Goal: Task Accomplishment & Management: Complete application form

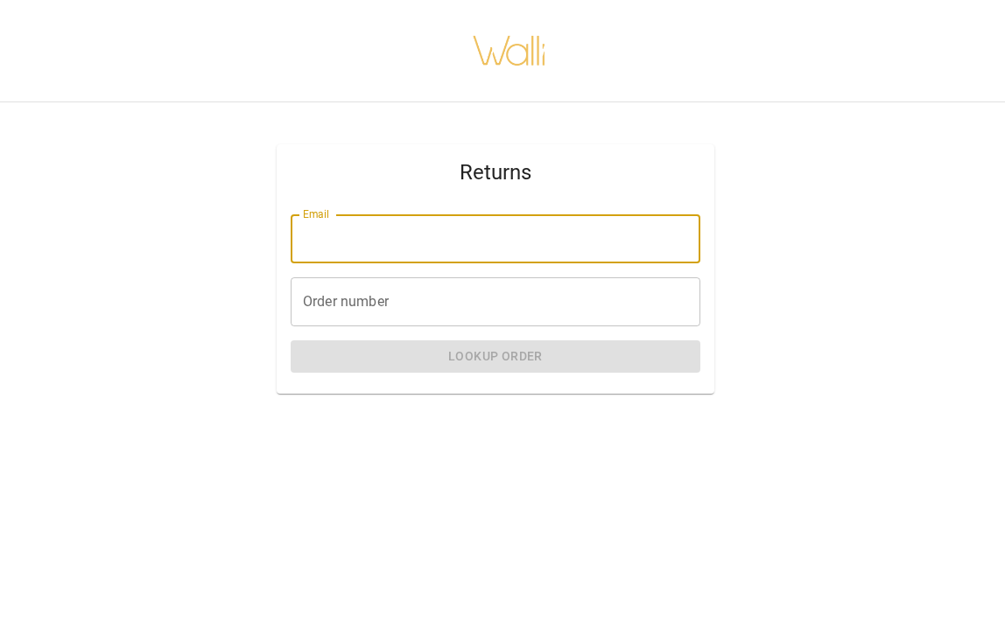
click at [431, 243] on input "Email" at bounding box center [496, 238] width 410 height 49
type input "**********"
click at [413, 303] on input "Order number" at bounding box center [496, 301] width 410 height 49
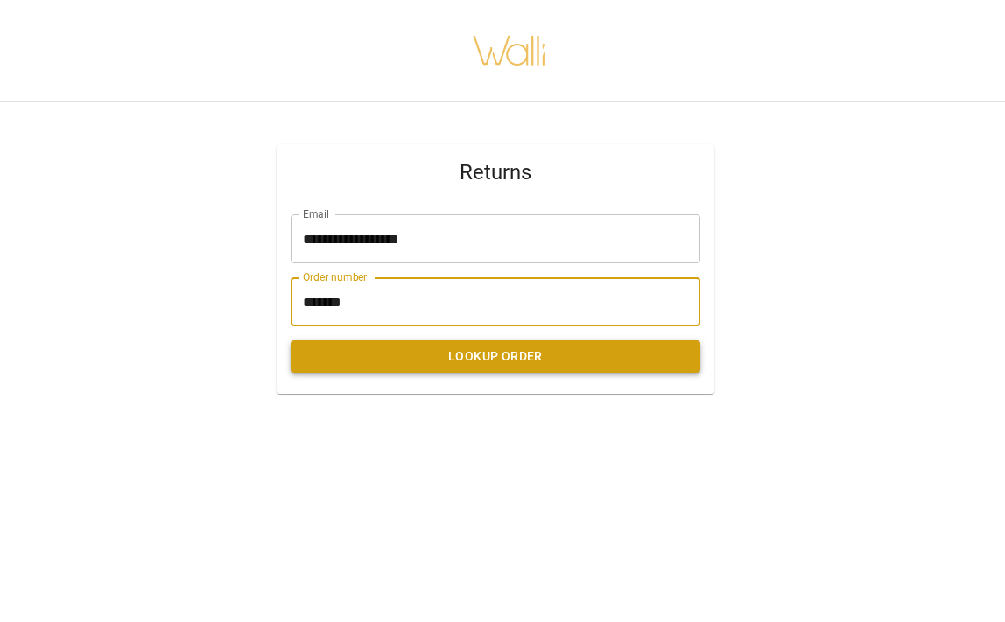
type input "*******"
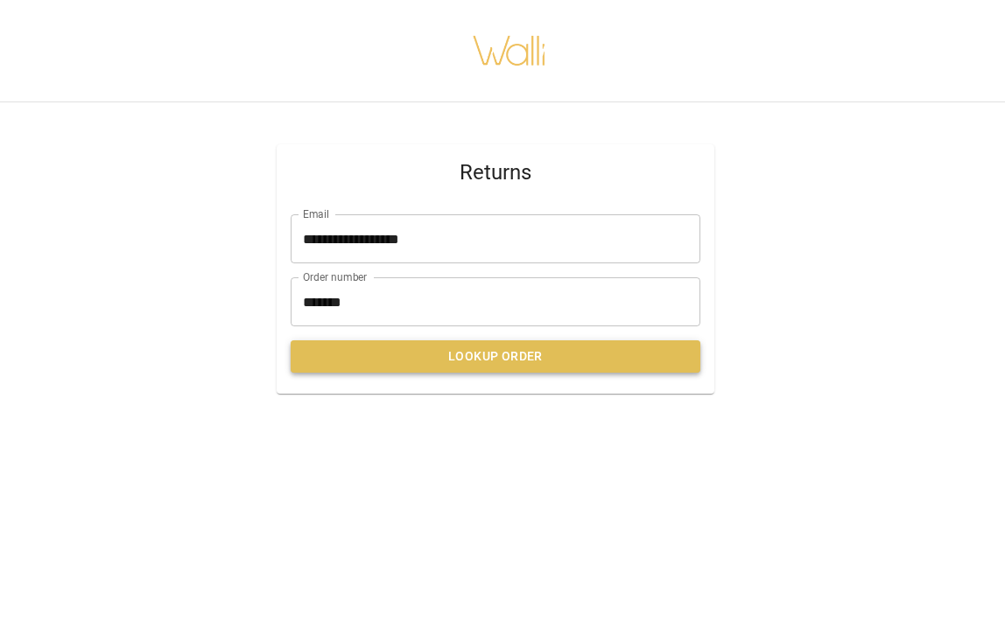
click at [404, 365] on button "Lookup Order" at bounding box center [496, 356] width 410 height 32
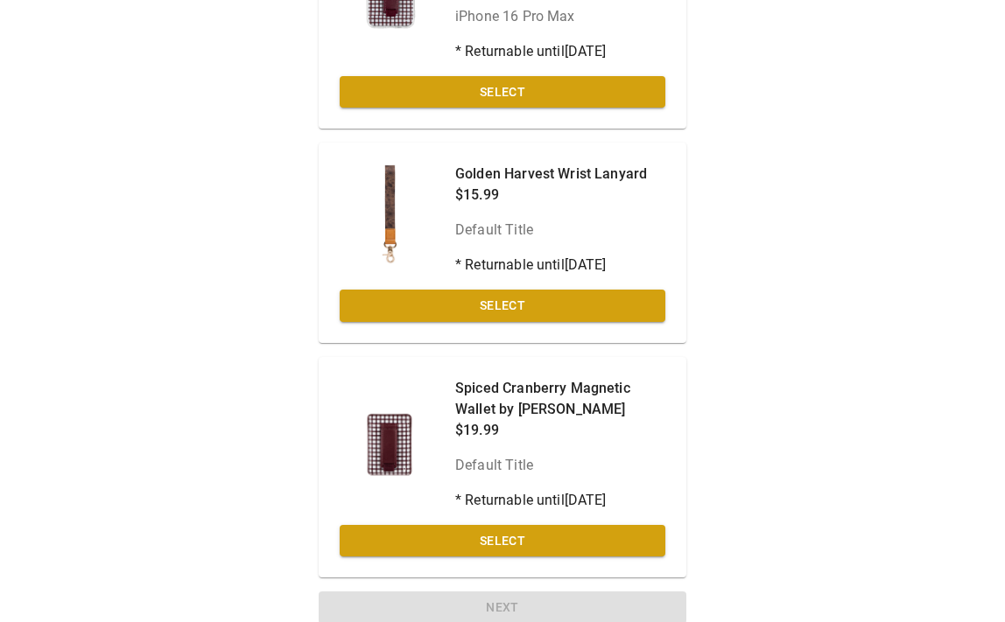
scroll to position [270, 0]
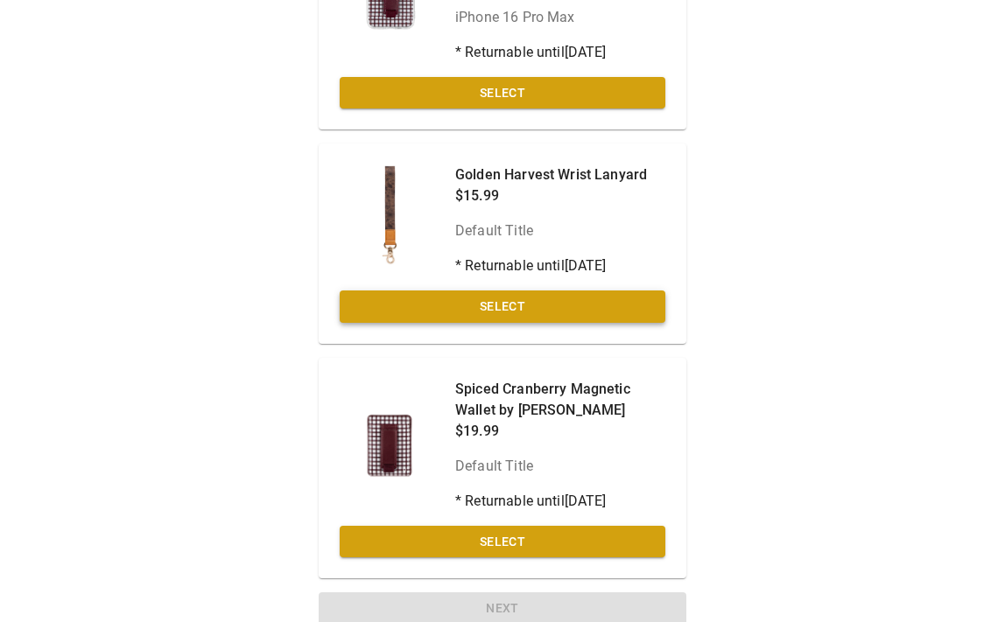
click at [546, 291] on button "Select" at bounding box center [503, 307] width 326 height 32
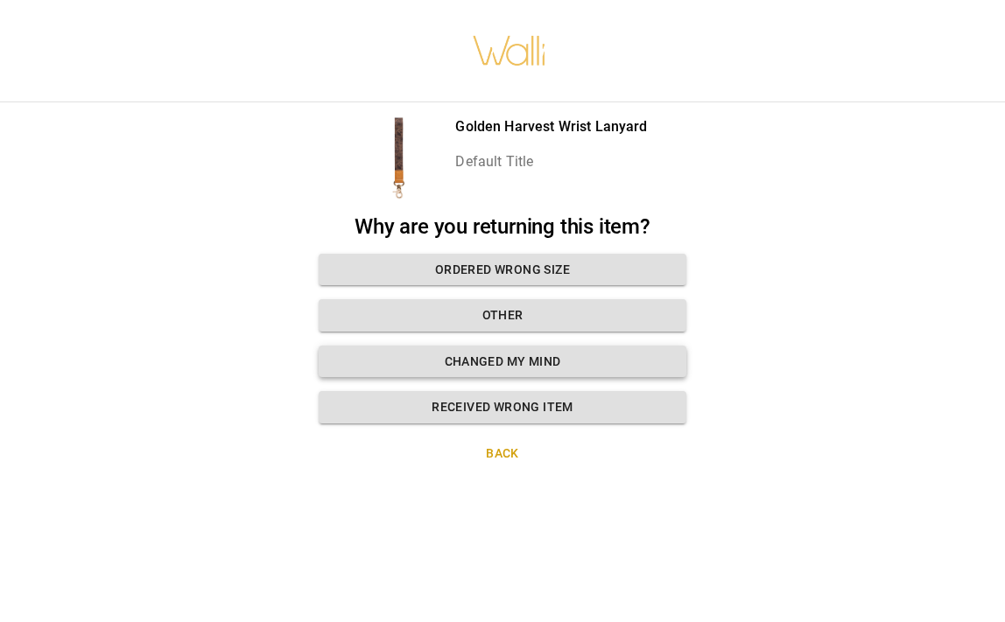
click at [505, 355] on button "Changed my mind" at bounding box center [503, 362] width 368 height 32
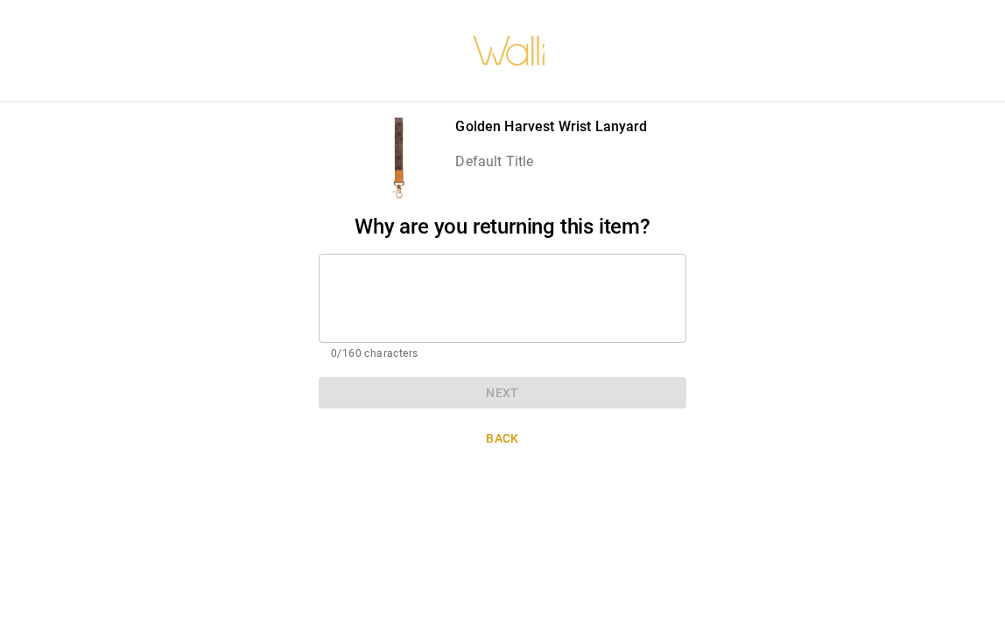
click at [381, 271] on textarea at bounding box center [502, 298] width 343 height 60
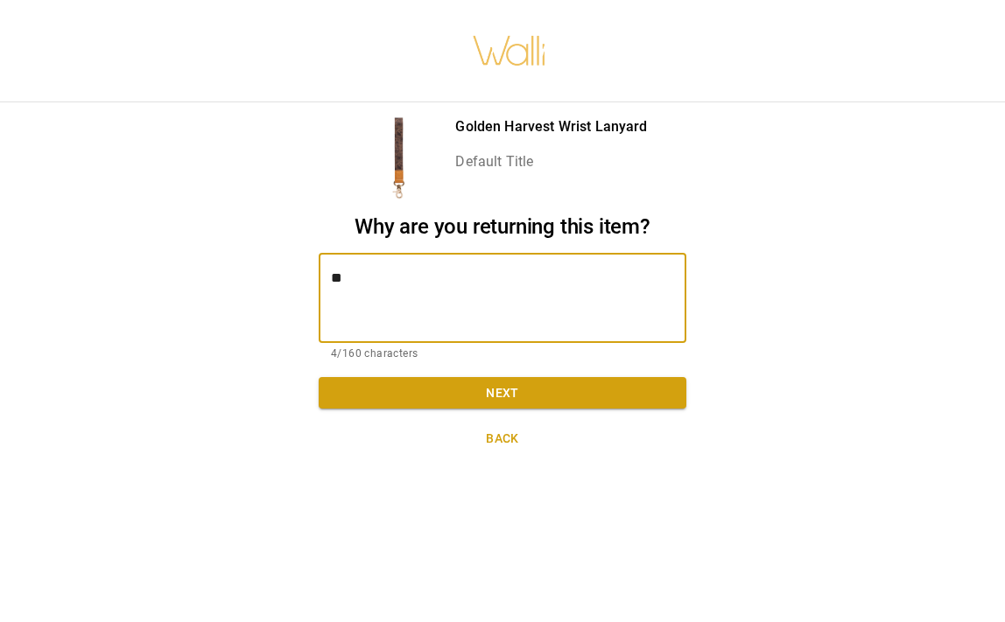
type textarea "*"
type textarea "**********"
click at [441, 393] on button "Next" at bounding box center [503, 393] width 368 height 32
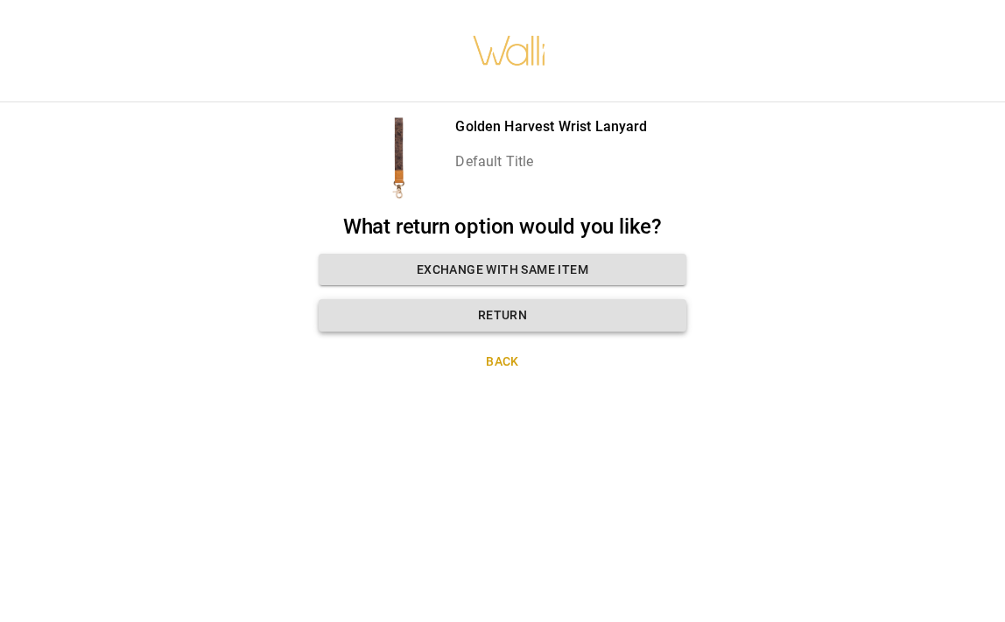
click at [483, 320] on button "Return" at bounding box center [503, 315] width 368 height 32
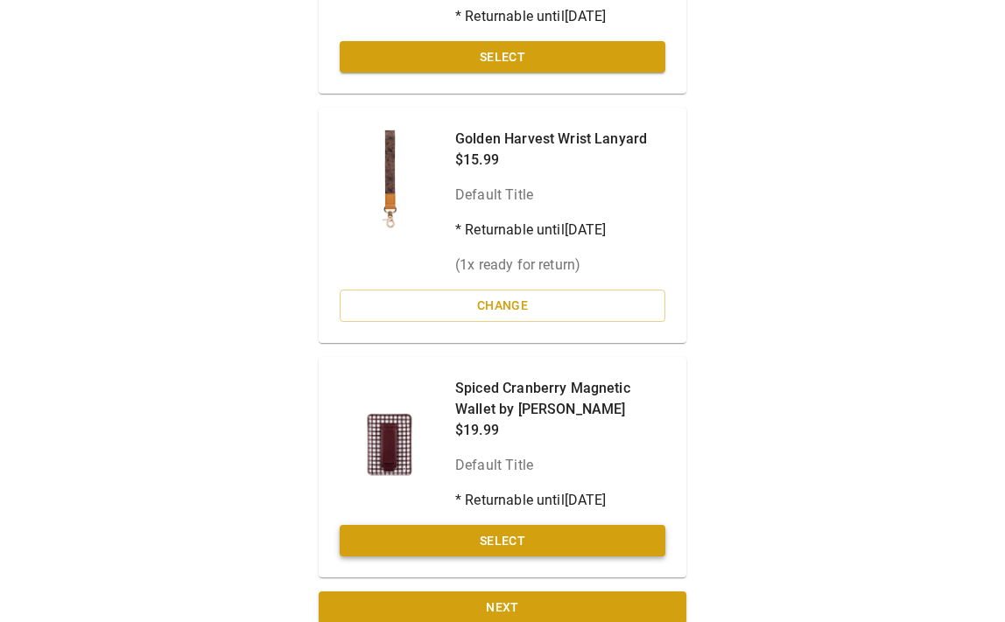
scroll to position [305, 0]
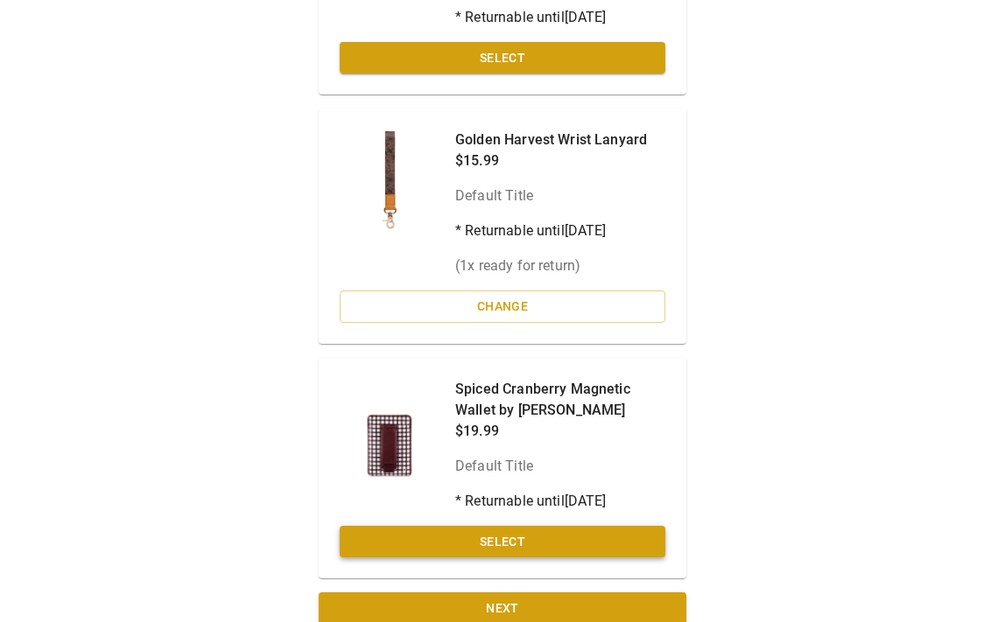
click at [495, 526] on button "Select" at bounding box center [503, 542] width 326 height 32
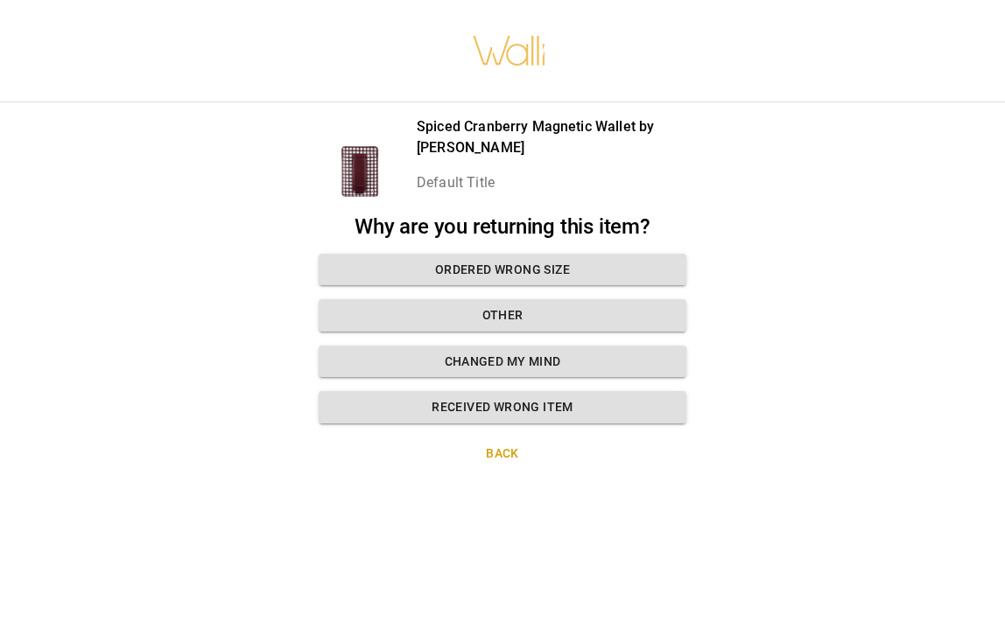
scroll to position [0, 0]
click at [479, 405] on button "Received wrong item" at bounding box center [503, 407] width 368 height 32
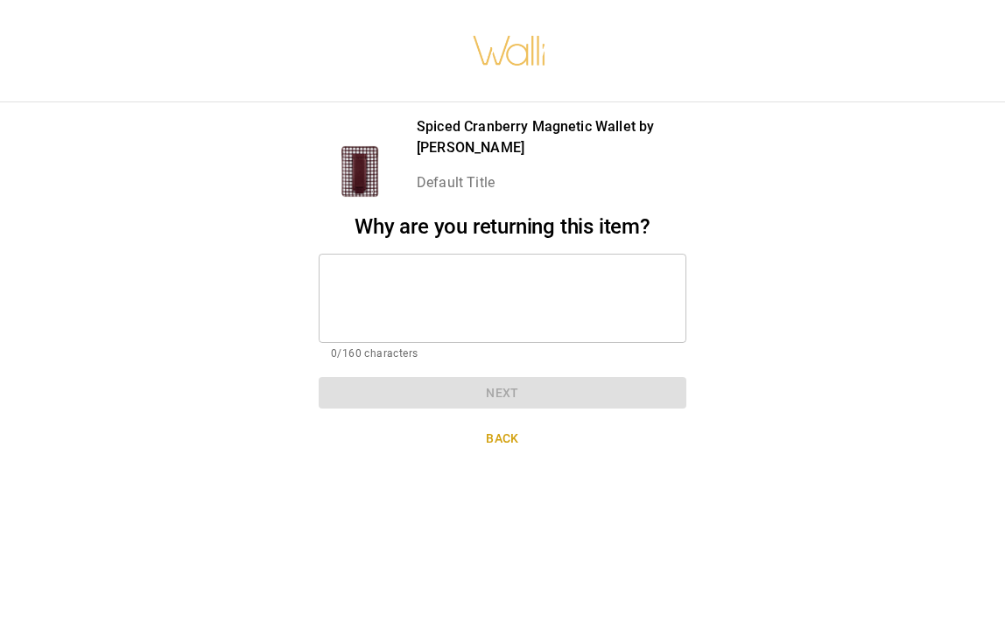
click at [381, 264] on div "* ​" at bounding box center [503, 298] width 368 height 89
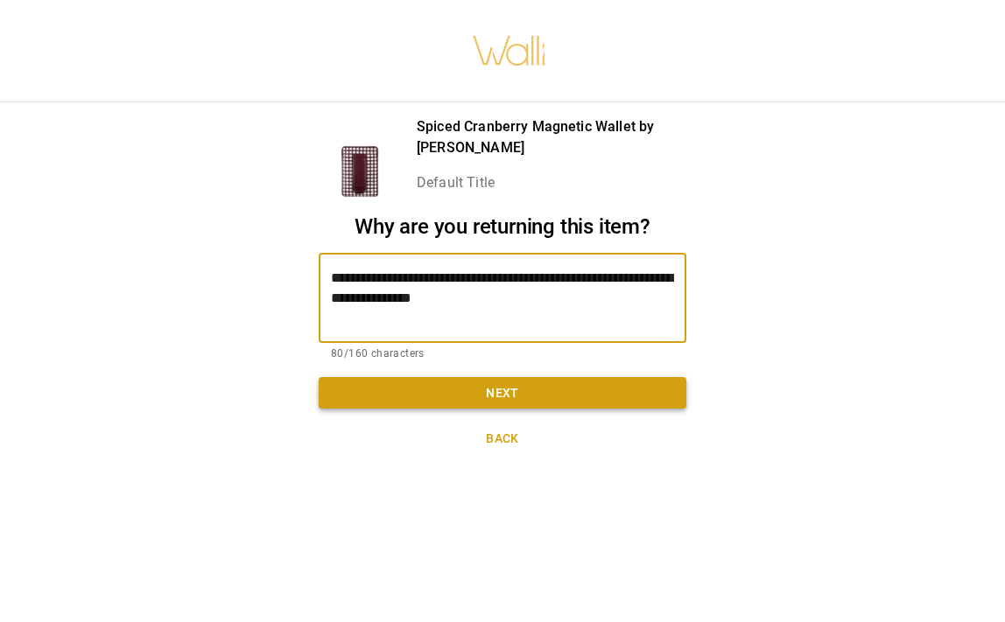
type textarea "**********"
click at [382, 389] on button "Next" at bounding box center [503, 393] width 368 height 32
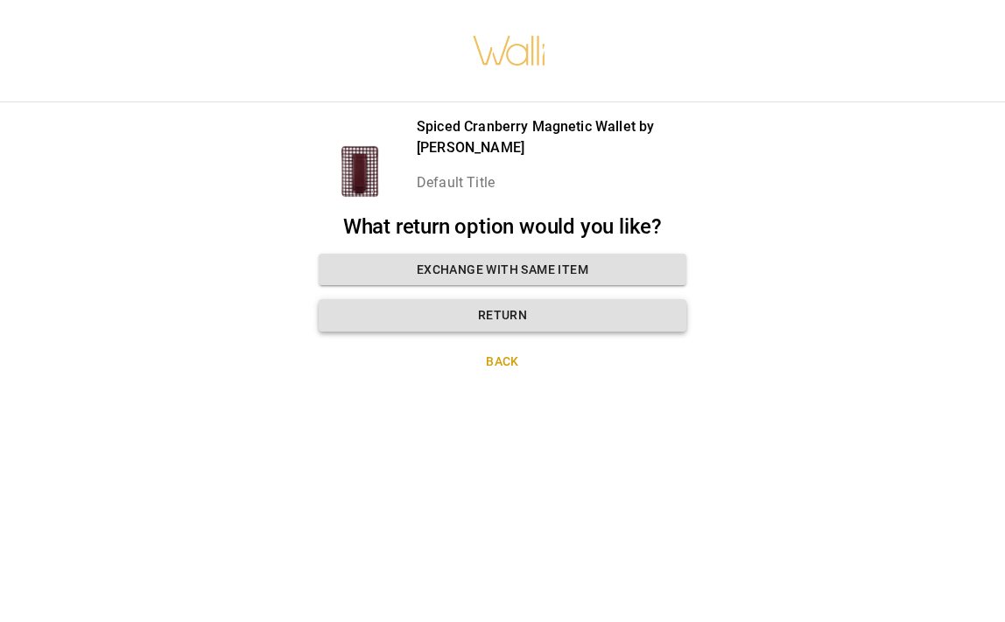
click at [570, 323] on button "Return" at bounding box center [503, 315] width 368 height 32
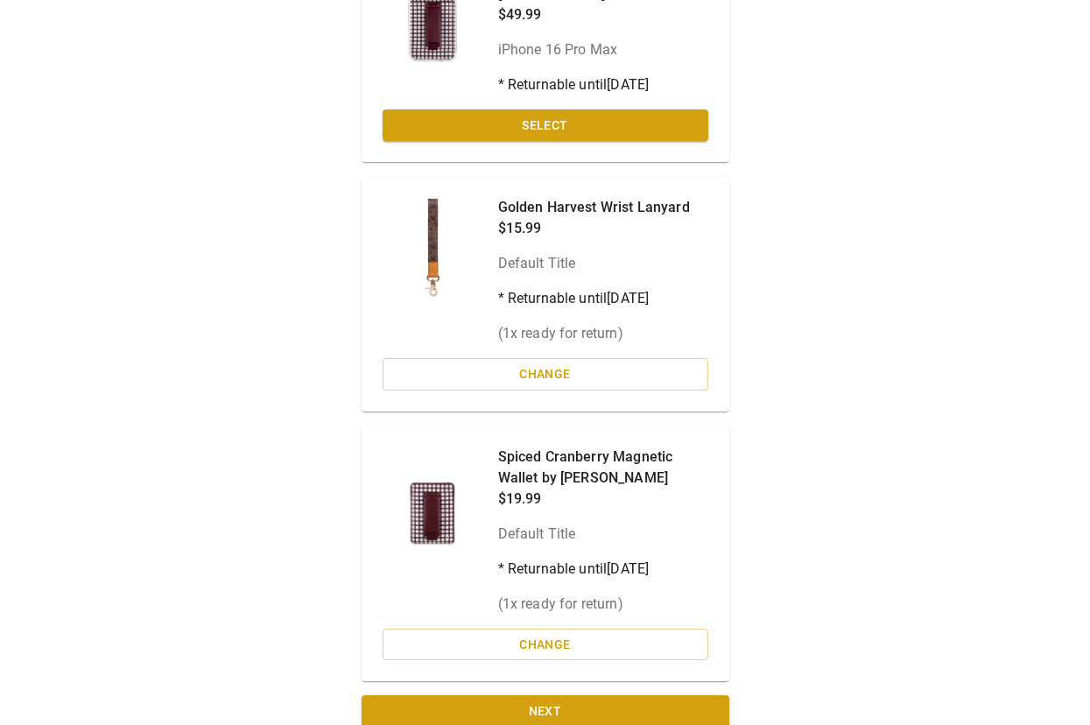
scroll to position [236, 0]
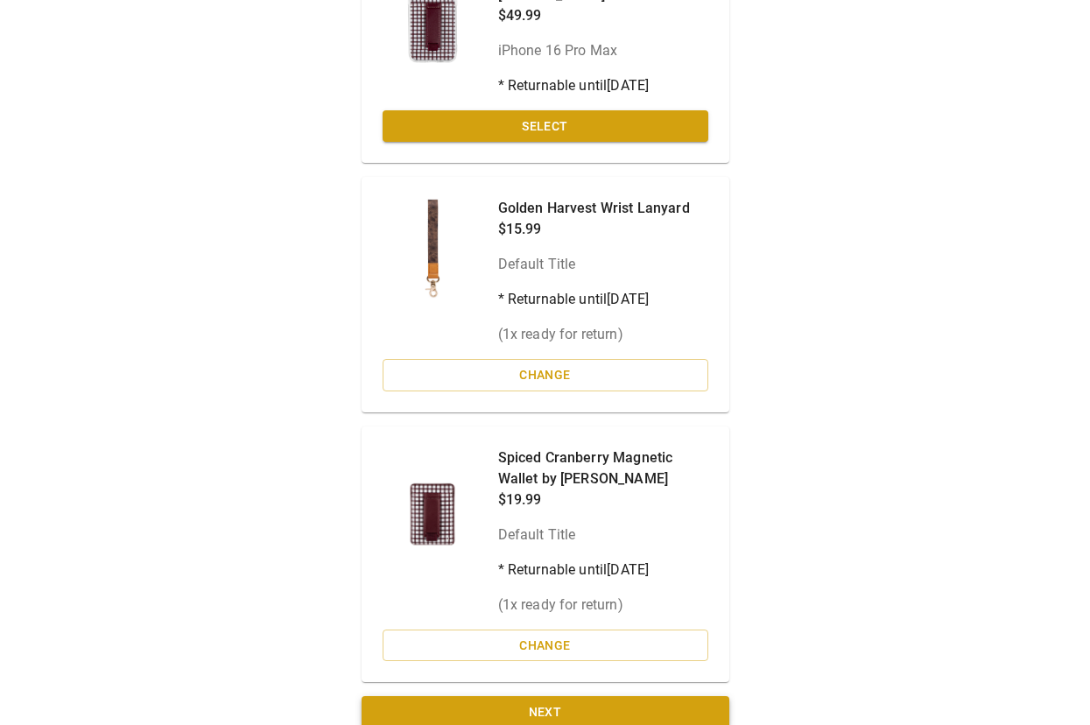
click at [504, 621] on button "Next" at bounding box center [545, 712] width 368 height 32
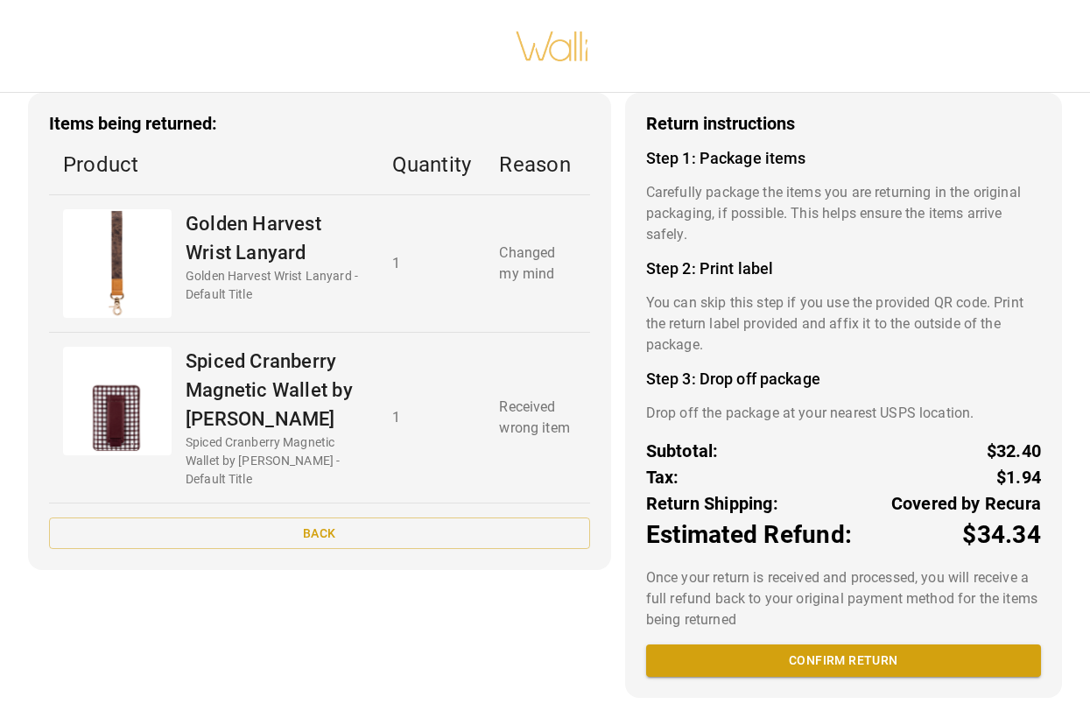
scroll to position [67, 0]
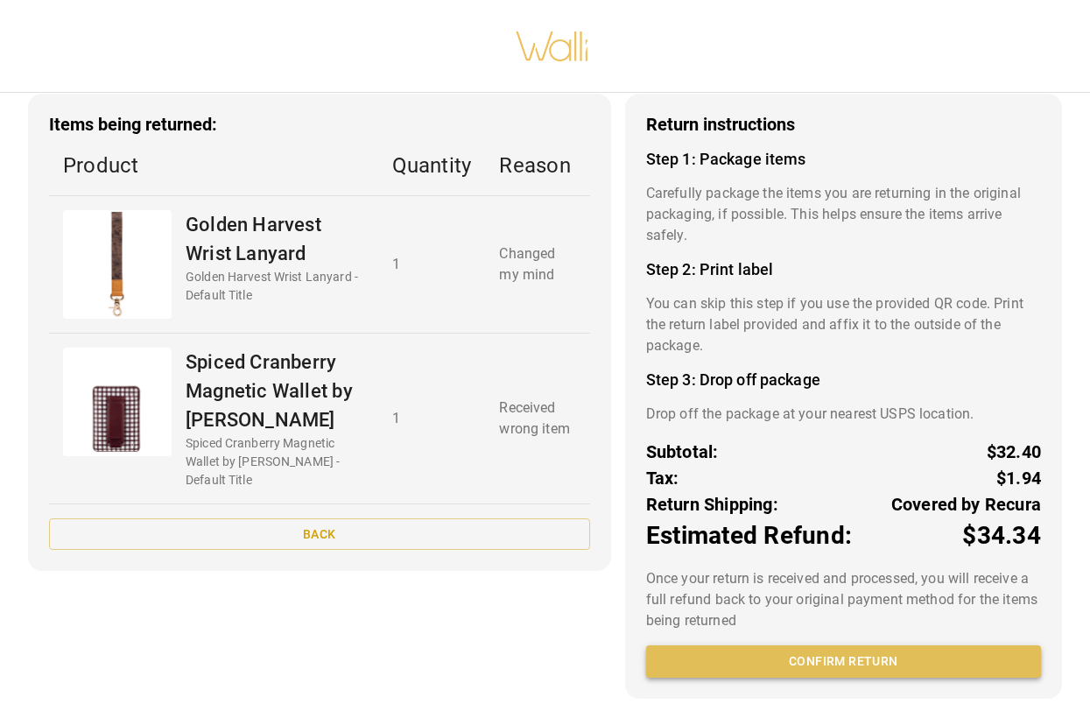
click at [835, 621] on button "Confirm return" at bounding box center [843, 661] width 395 height 32
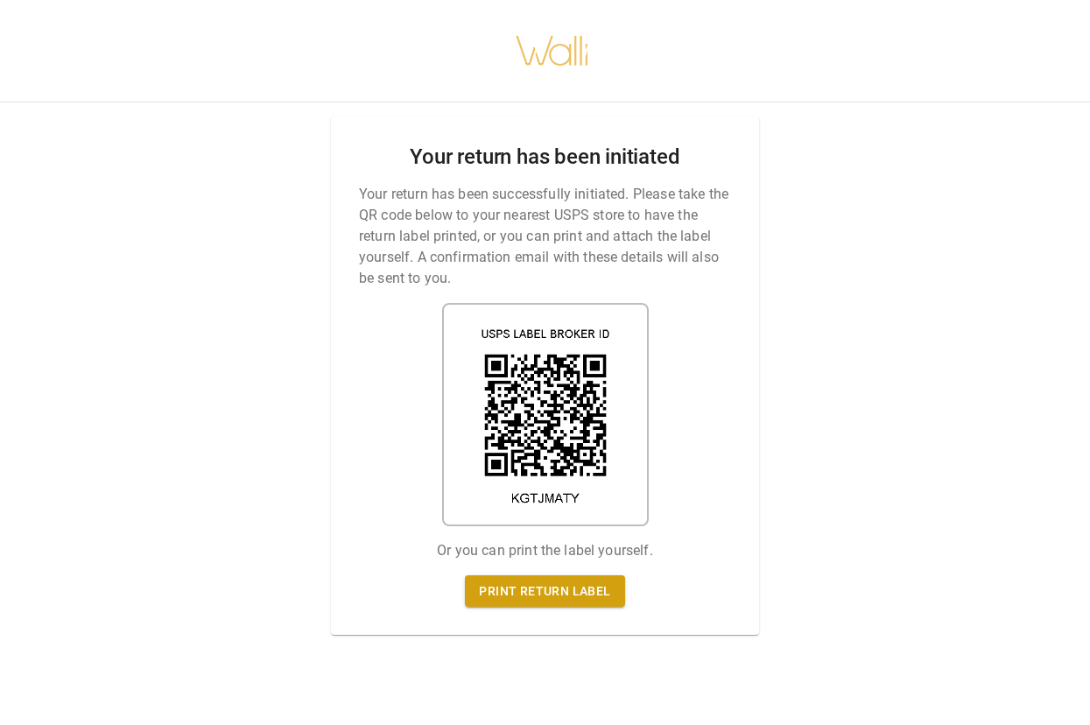
scroll to position [0, 0]
click at [531, 591] on link "Print return label" at bounding box center [544, 591] width 159 height 32
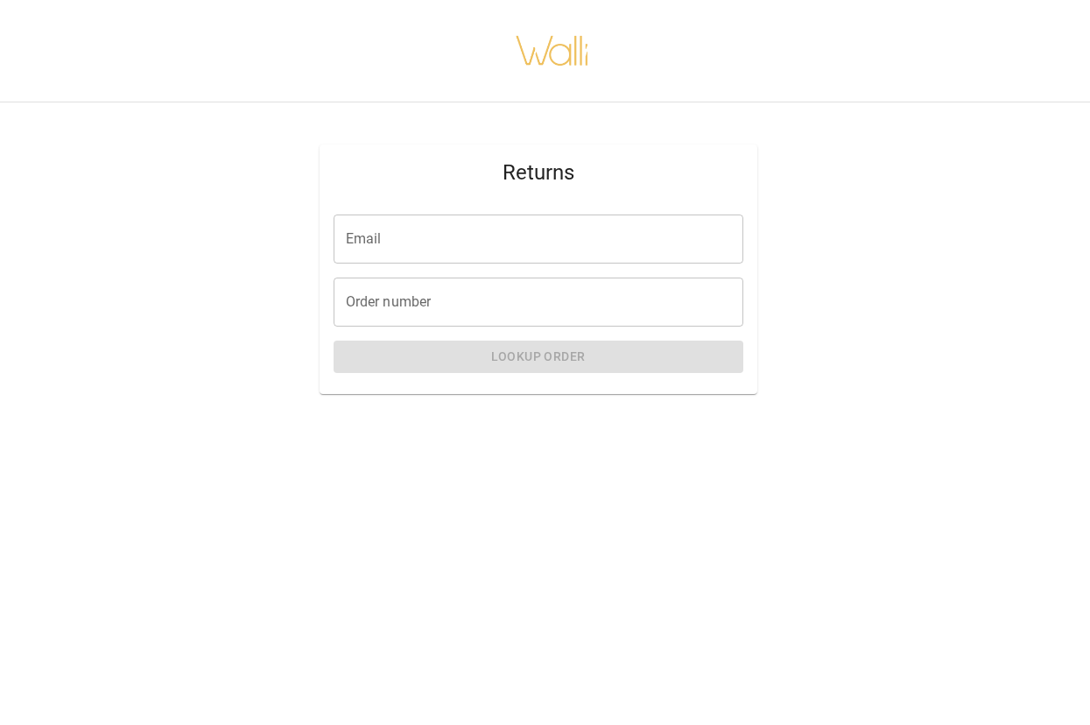
click at [553, 58] on img at bounding box center [552, 50] width 75 height 75
